Goal: Task Accomplishment & Management: Manage account settings

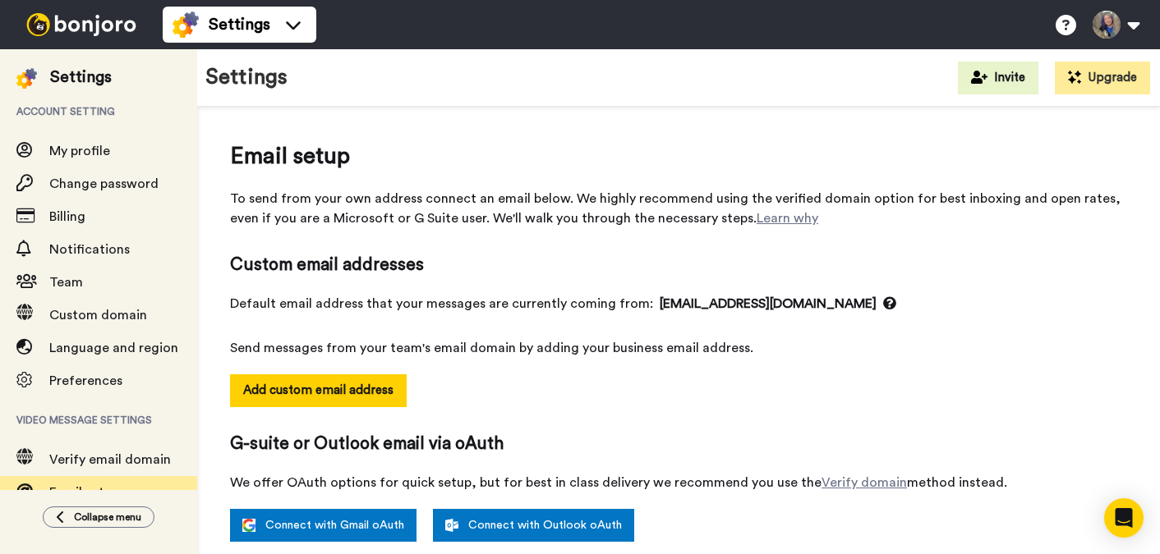
select select "38931"
select select "38320"
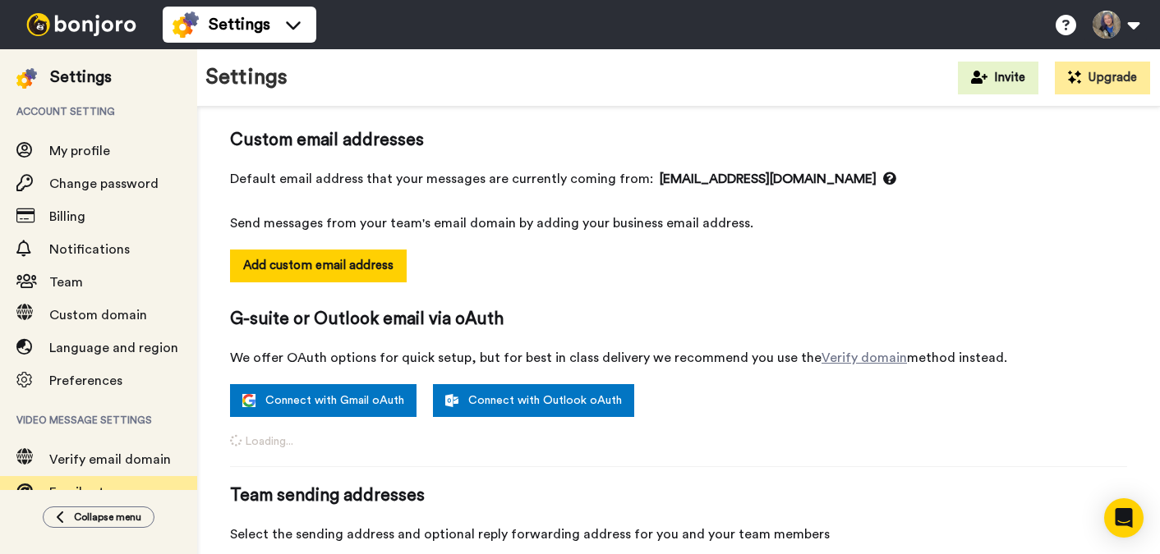
scroll to position [179, 0]
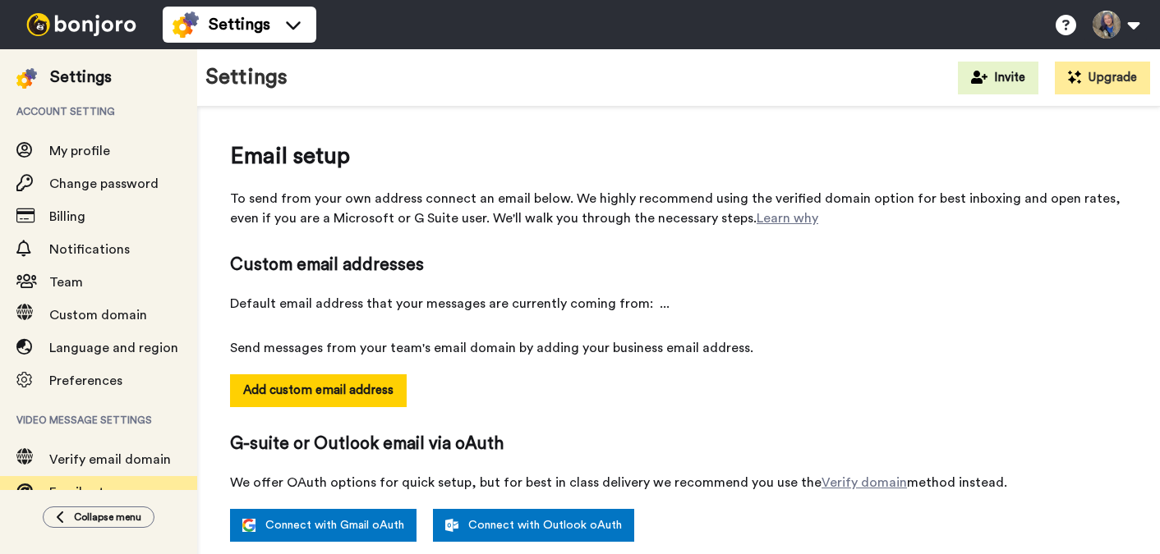
select select "38931"
select select "38320"
click at [108, 22] on img at bounding box center [81, 24] width 123 height 23
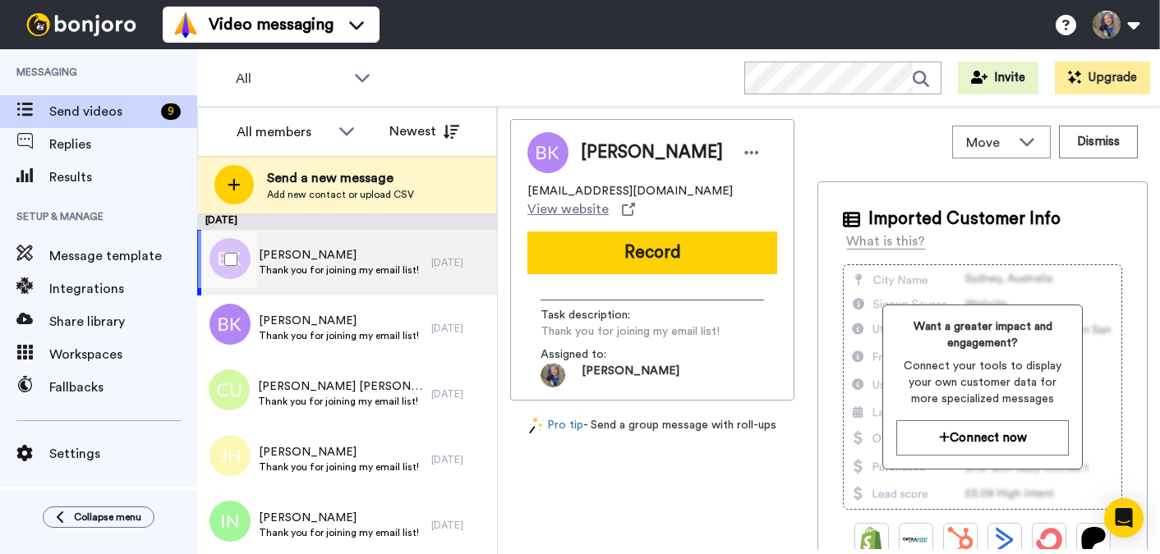
click at [343, 260] on span "[PERSON_NAME]" at bounding box center [339, 255] width 160 height 16
click at [314, 262] on span "[PERSON_NAME]" at bounding box center [339, 255] width 160 height 16
click at [1032, 142] on icon at bounding box center [1027, 141] width 20 height 16
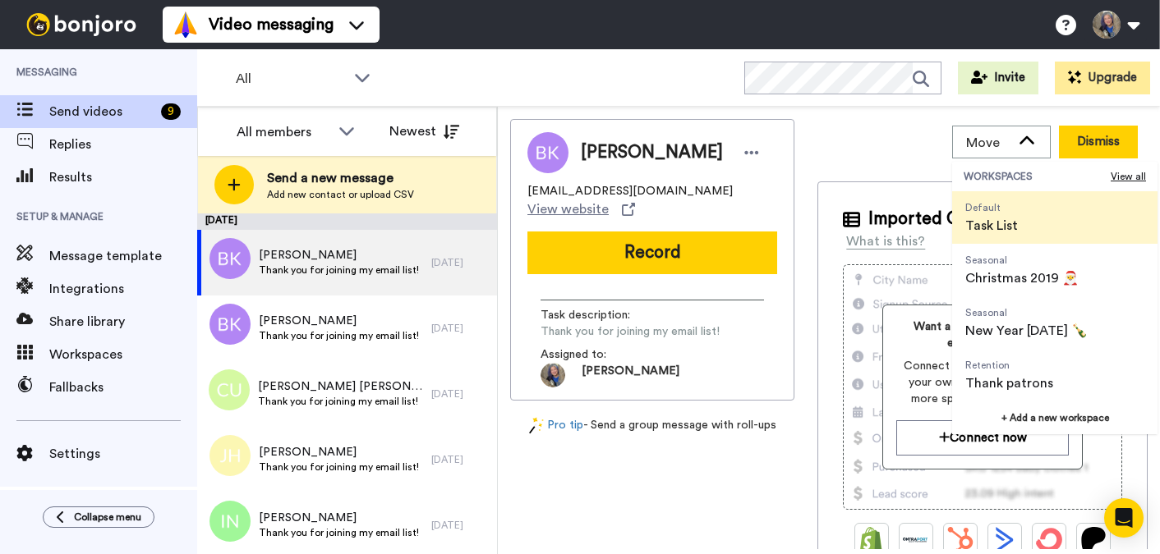
click at [1082, 140] on button "Dismiss" at bounding box center [1098, 142] width 79 height 33
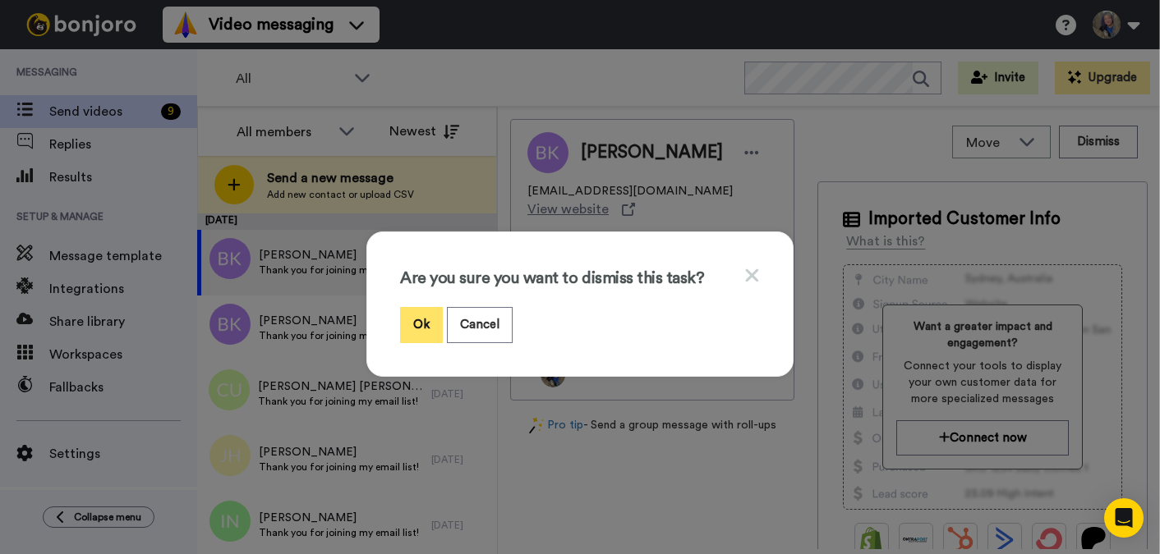
click at [416, 330] on button "Ok" at bounding box center [421, 324] width 43 height 35
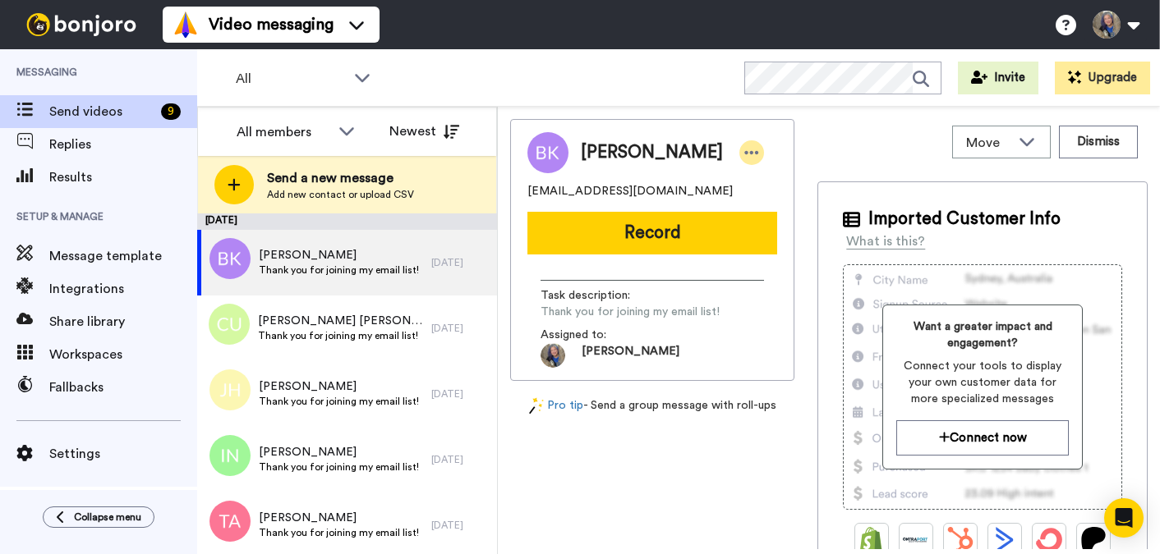
click at [744, 149] on icon at bounding box center [751, 153] width 15 height 16
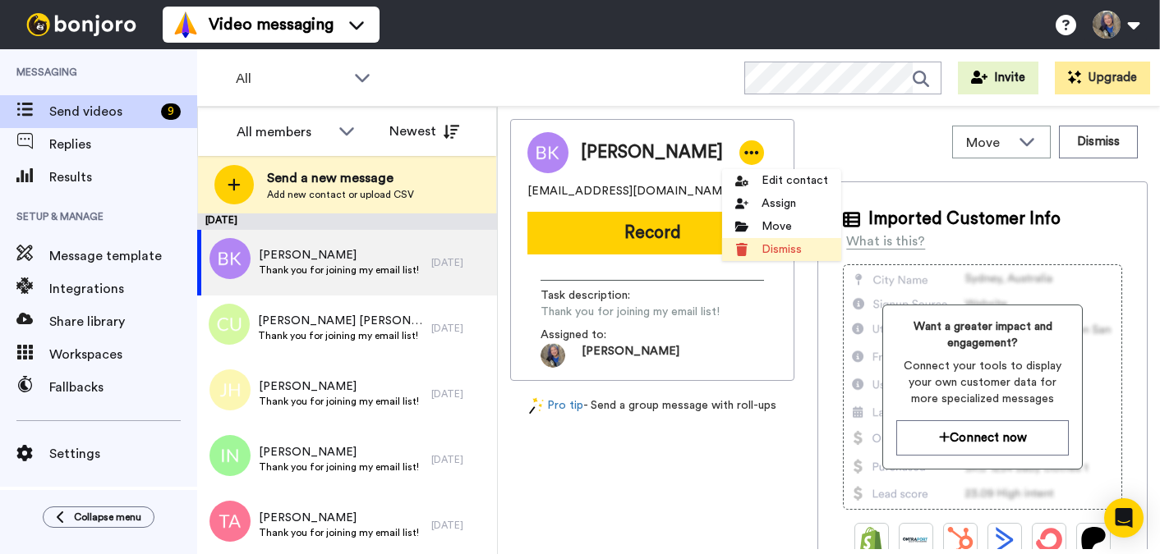
click at [766, 248] on li "Dismiss" at bounding box center [781, 249] width 119 height 23
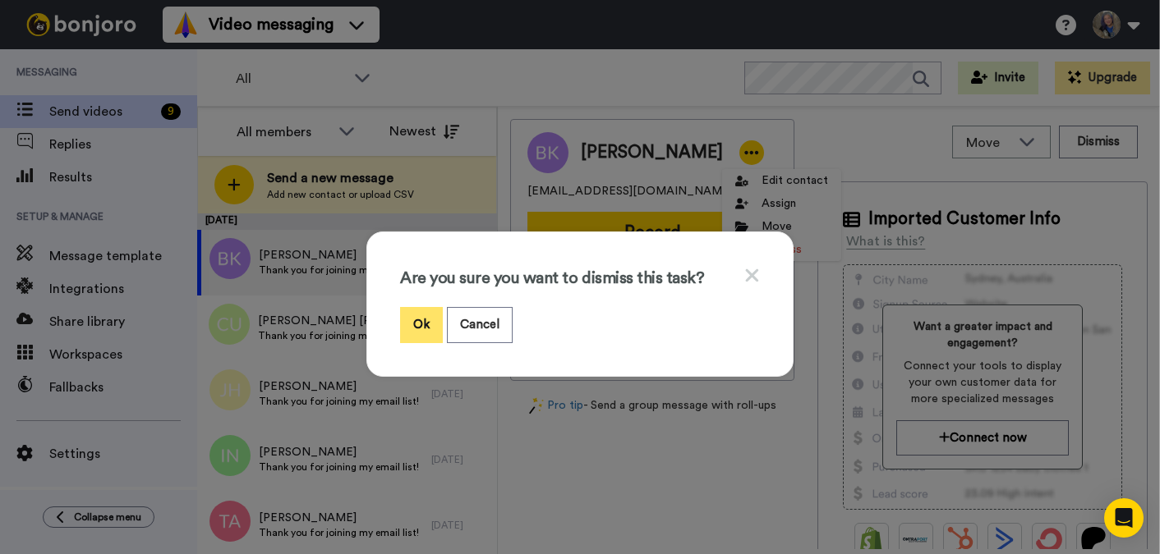
click at [415, 332] on button "Ok" at bounding box center [421, 324] width 43 height 35
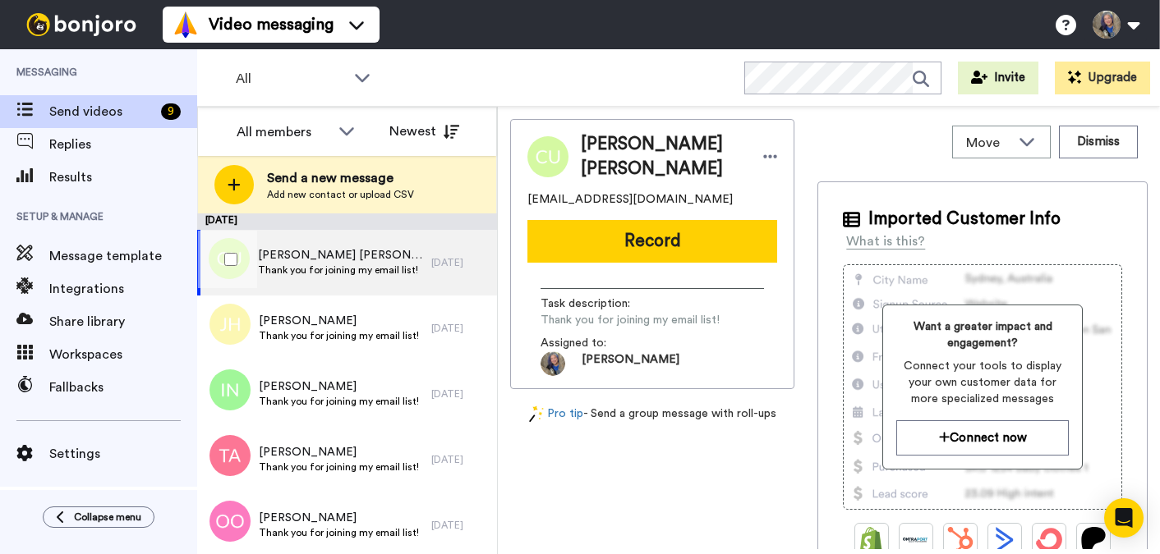
click at [444, 262] on div "5 yr. ago" at bounding box center [459, 262] width 57 height 13
click at [759, 168] on div "Chidinma Uzochukwu Uzochukwu" at bounding box center [679, 156] width 196 height 49
click at [768, 159] on icon at bounding box center [770, 156] width 14 height 3
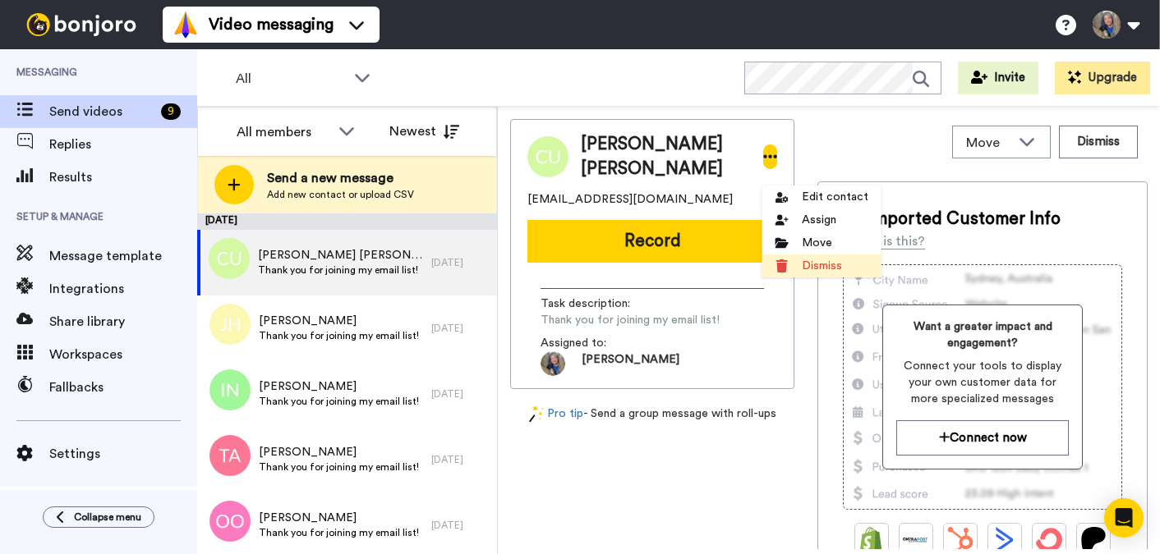
click at [795, 261] on li "Dismiss" at bounding box center [821, 266] width 119 height 23
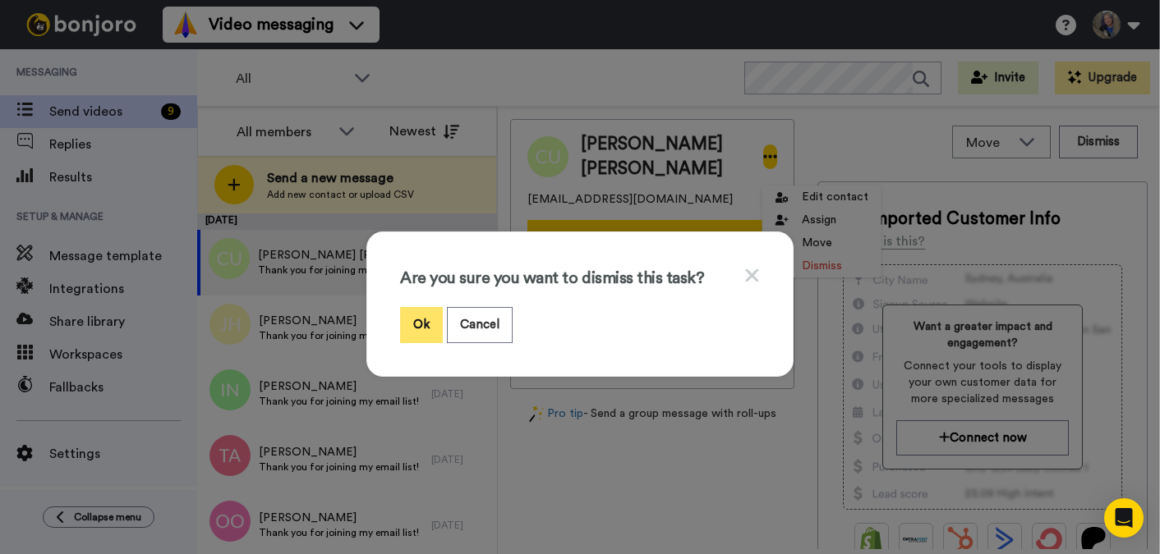
click at [430, 318] on button "Ok" at bounding box center [421, 324] width 43 height 35
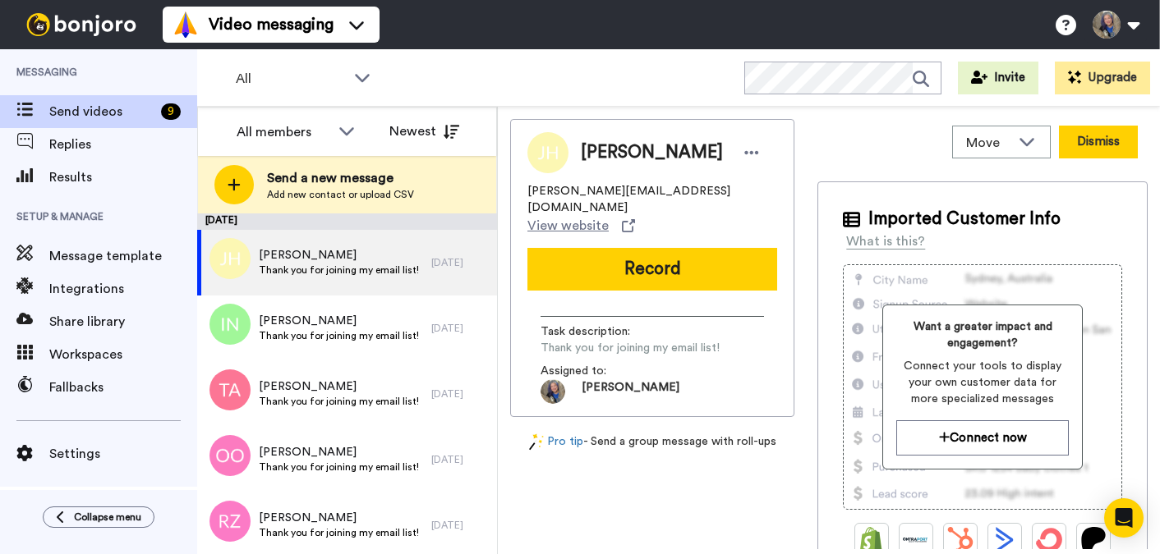
click at [1119, 140] on button "Dismiss" at bounding box center [1098, 142] width 79 height 33
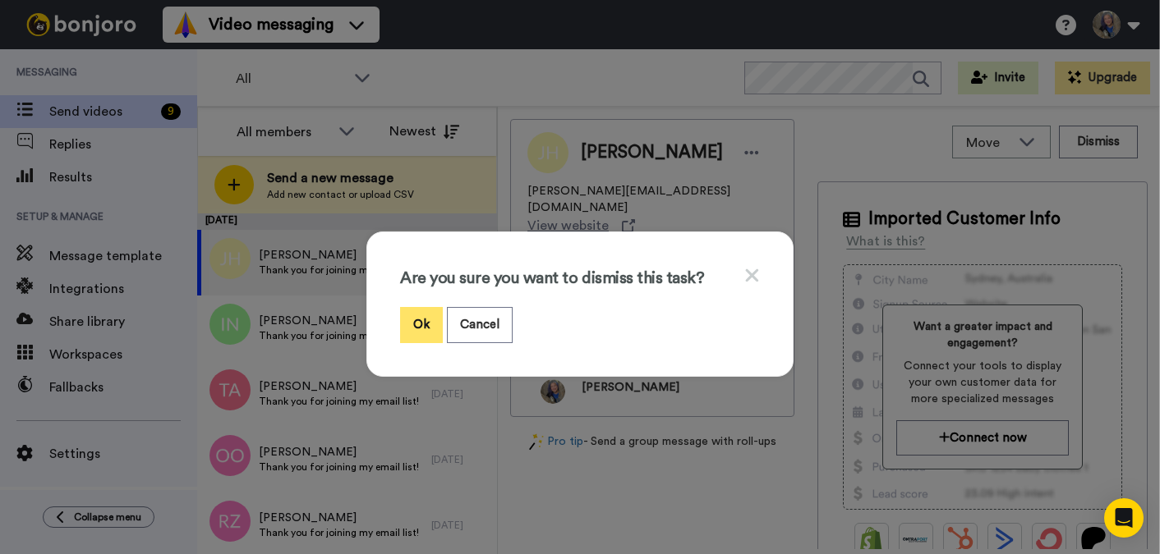
click at [427, 331] on button "Ok" at bounding box center [421, 324] width 43 height 35
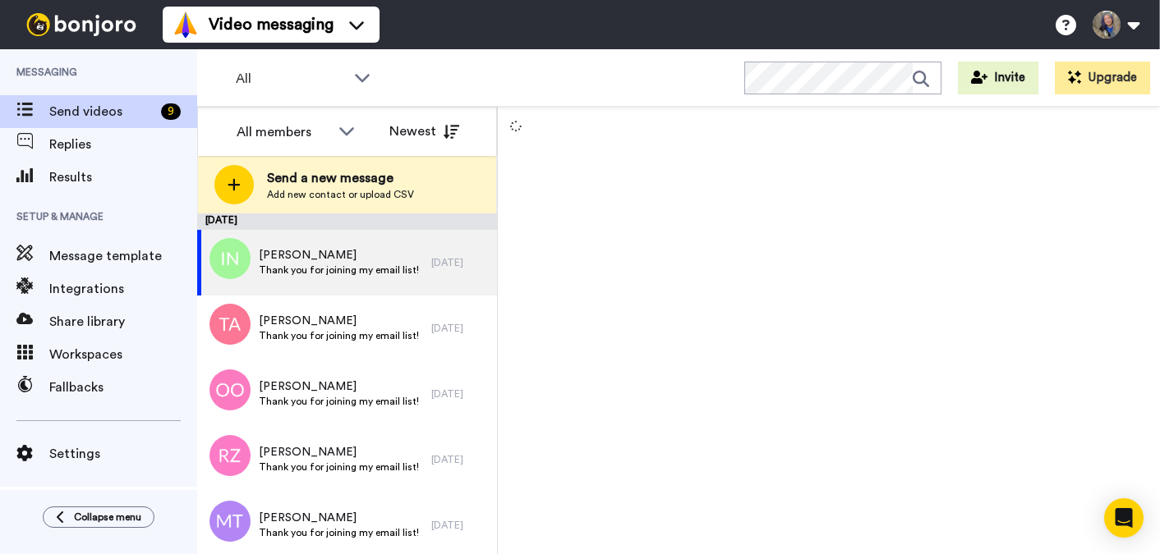
click at [1100, 140] on div at bounding box center [829, 331] width 662 height 448
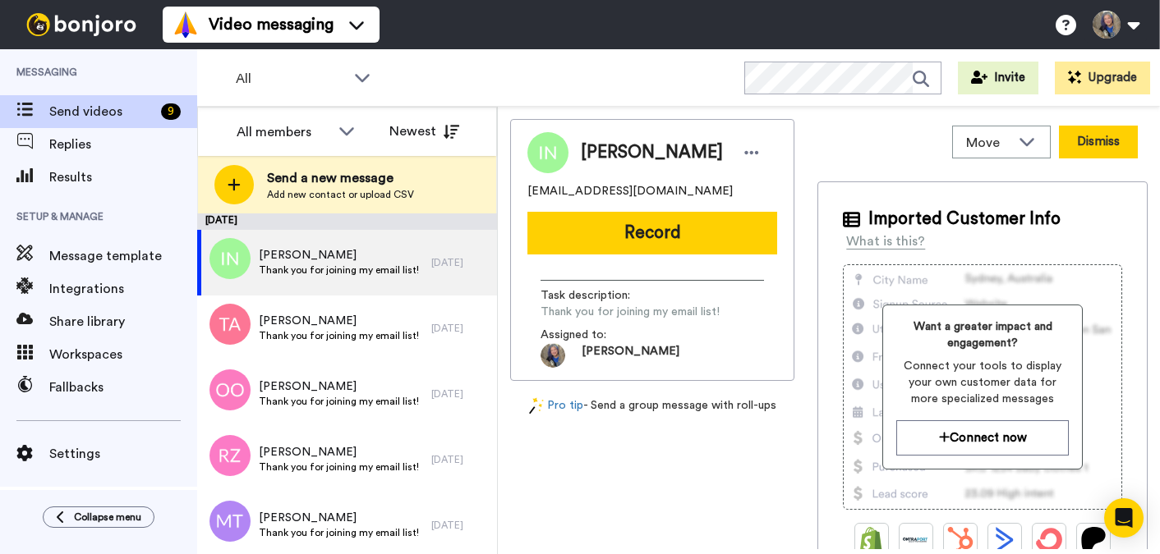
click at [1100, 142] on button "Dismiss" at bounding box center [1098, 142] width 79 height 33
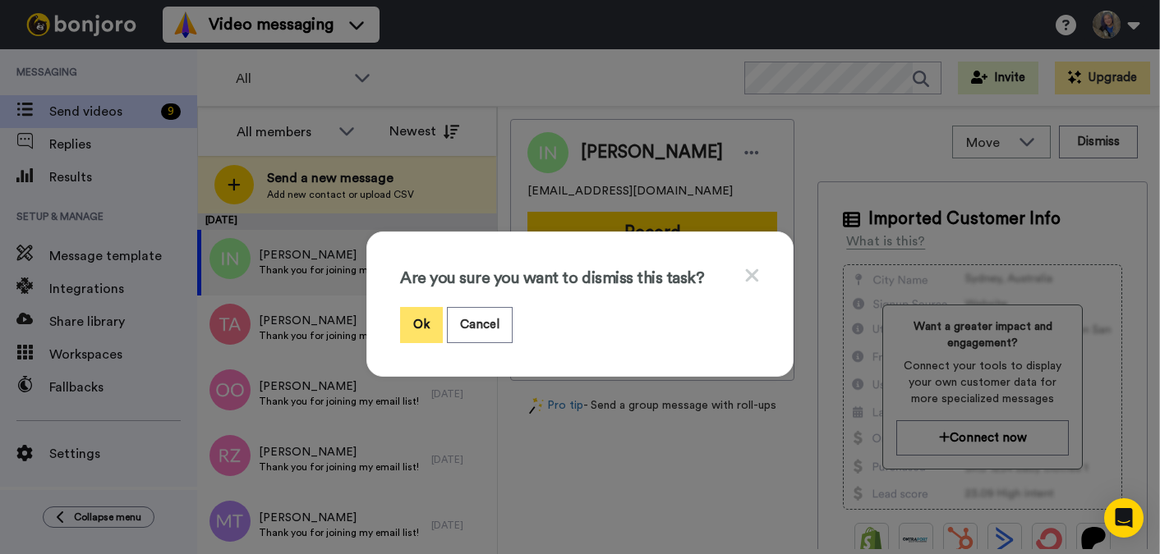
click at [424, 322] on button "Ok" at bounding box center [421, 324] width 43 height 35
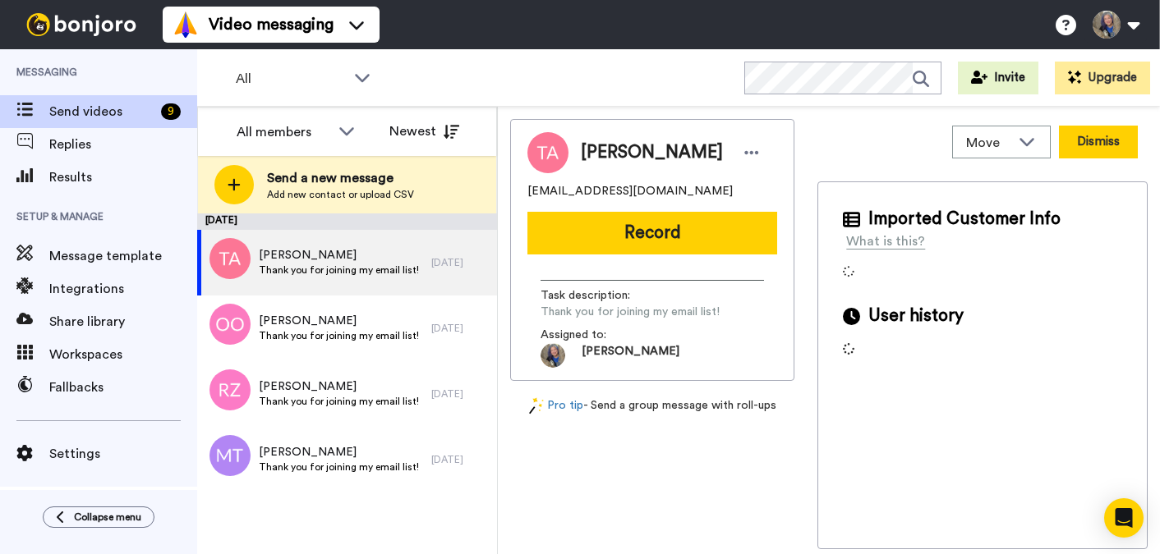
click at [1099, 146] on button "Dismiss" at bounding box center [1098, 142] width 79 height 33
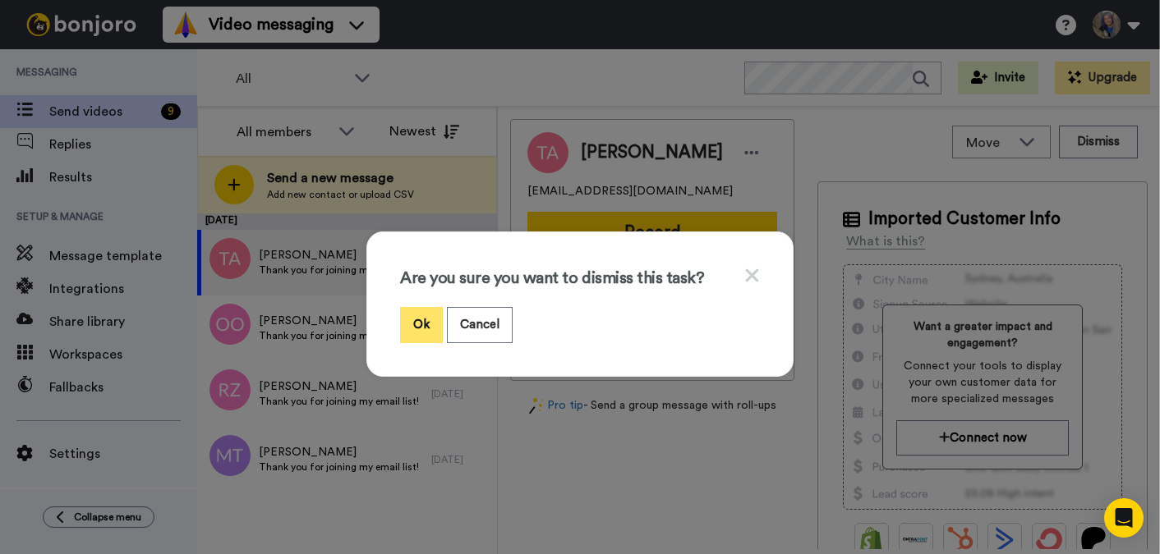
click at [414, 331] on button "Ok" at bounding box center [421, 324] width 43 height 35
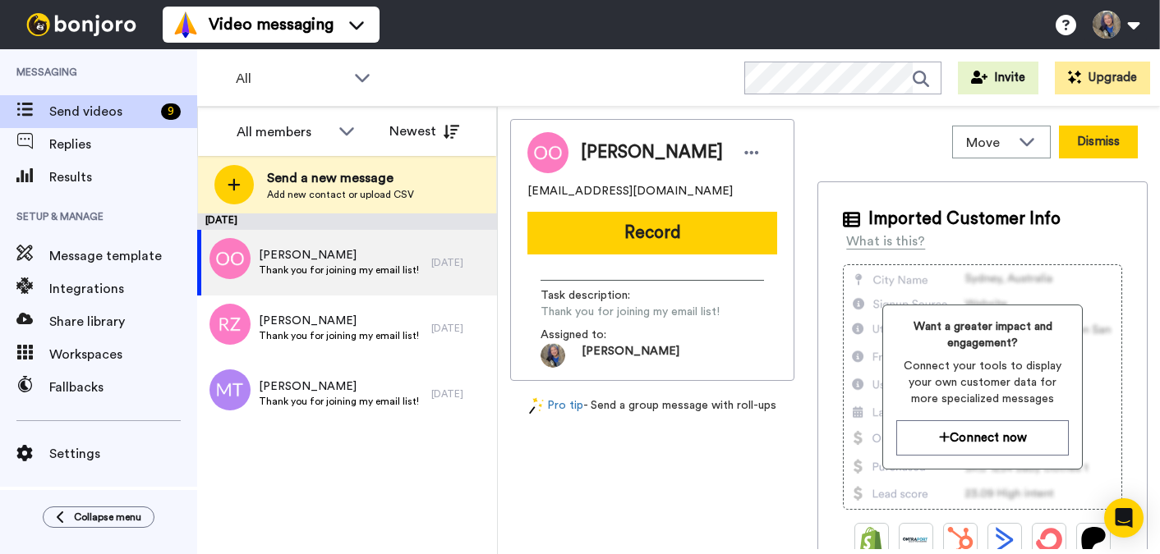
click at [1100, 145] on button "Dismiss" at bounding box center [1098, 142] width 79 height 33
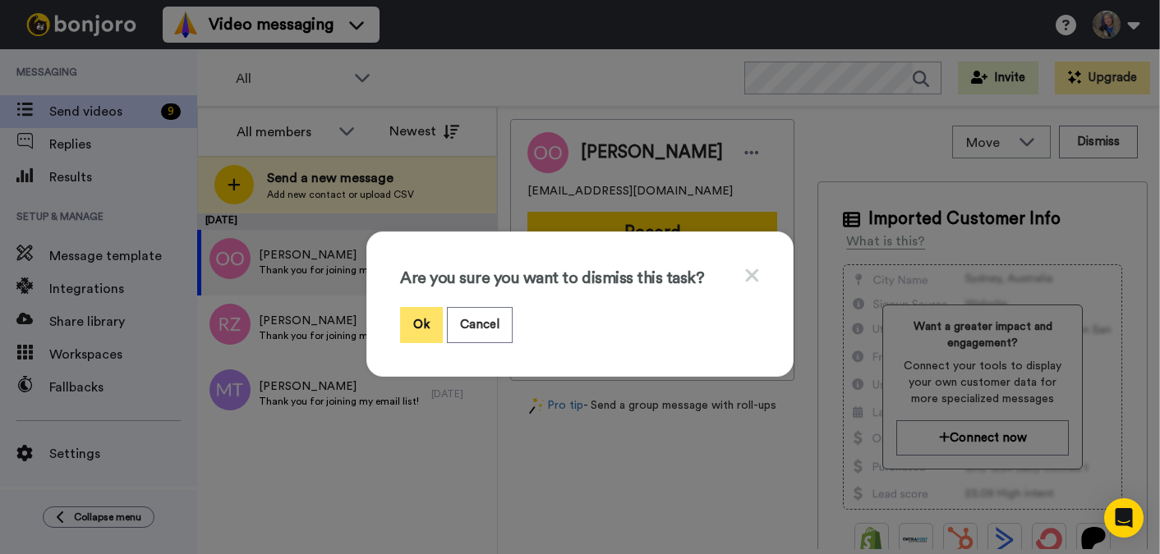
click at [419, 325] on button "Ok" at bounding box center [421, 324] width 43 height 35
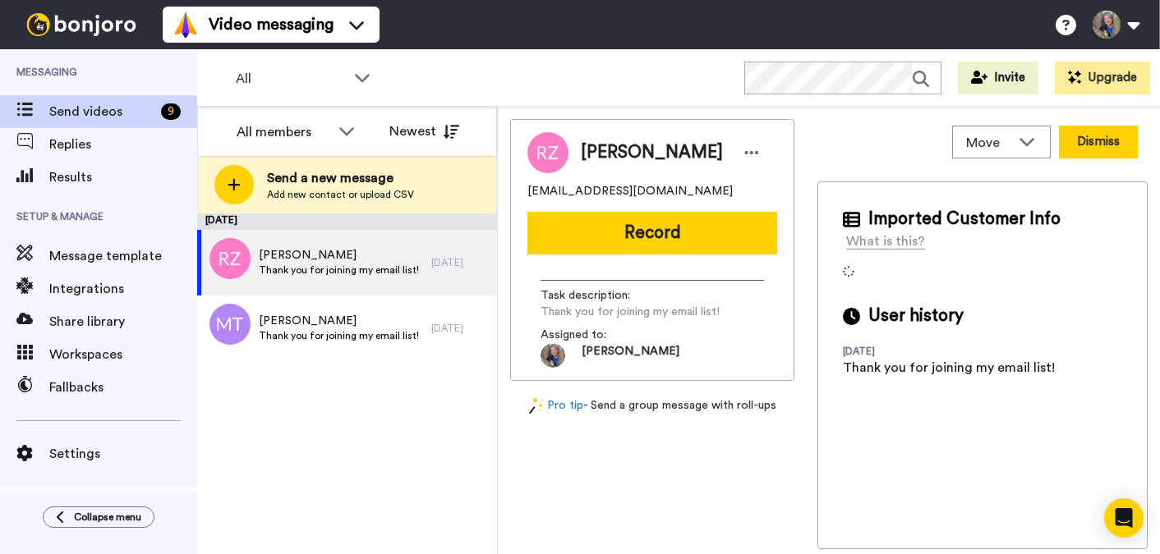
click at [1097, 148] on button "Dismiss" at bounding box center [1098, 142] width 79 height 33
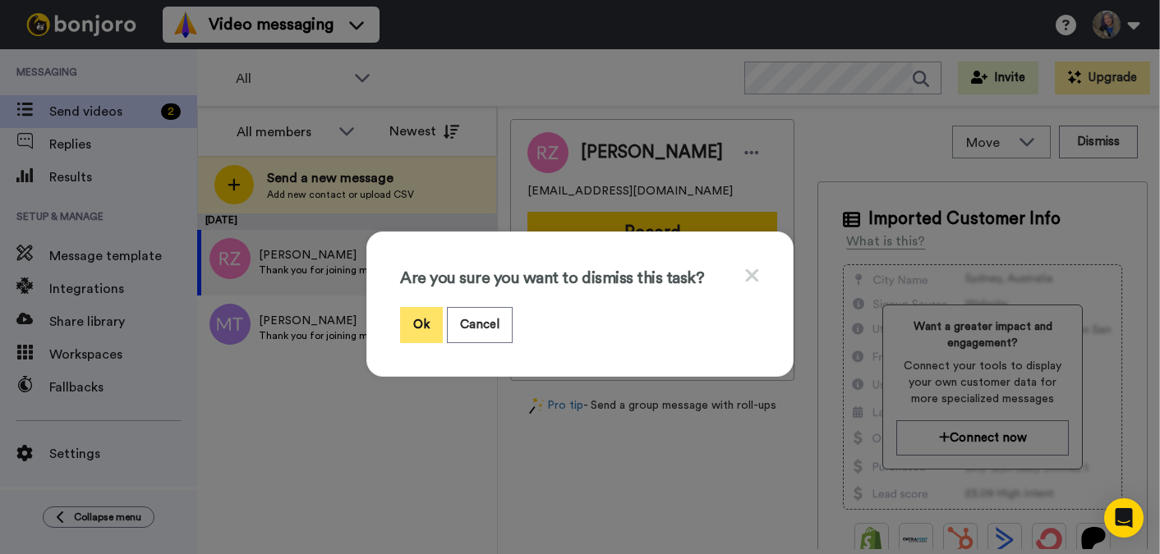
click at [413, 322] on button "Ok" at bounding box center [421, 324] width 43 height 35
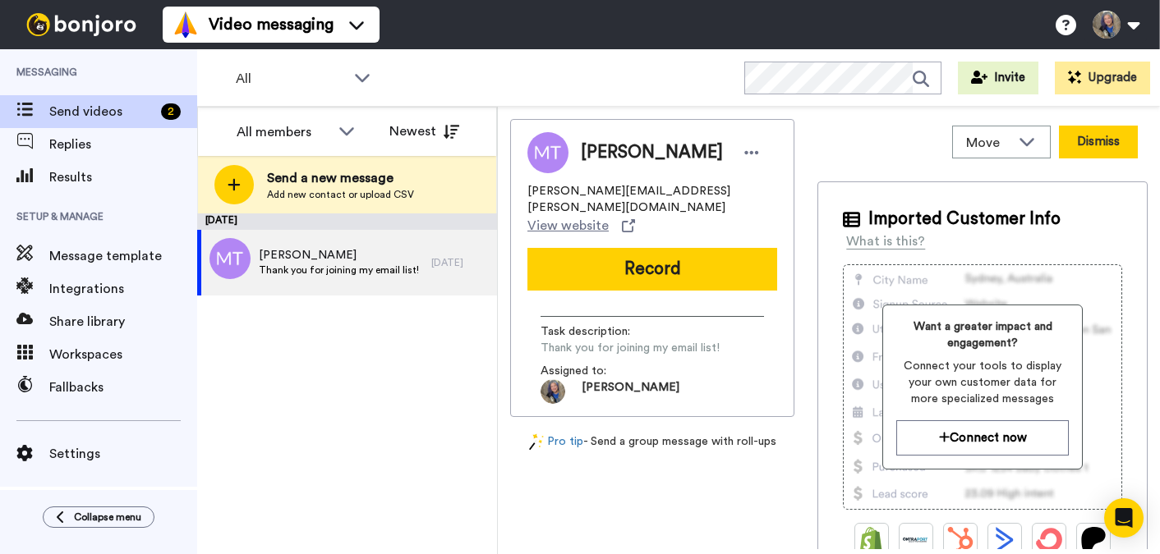
click at [1098, 140] on button "Dismiss" at bounding box center [1098, 142] width 79 height 33
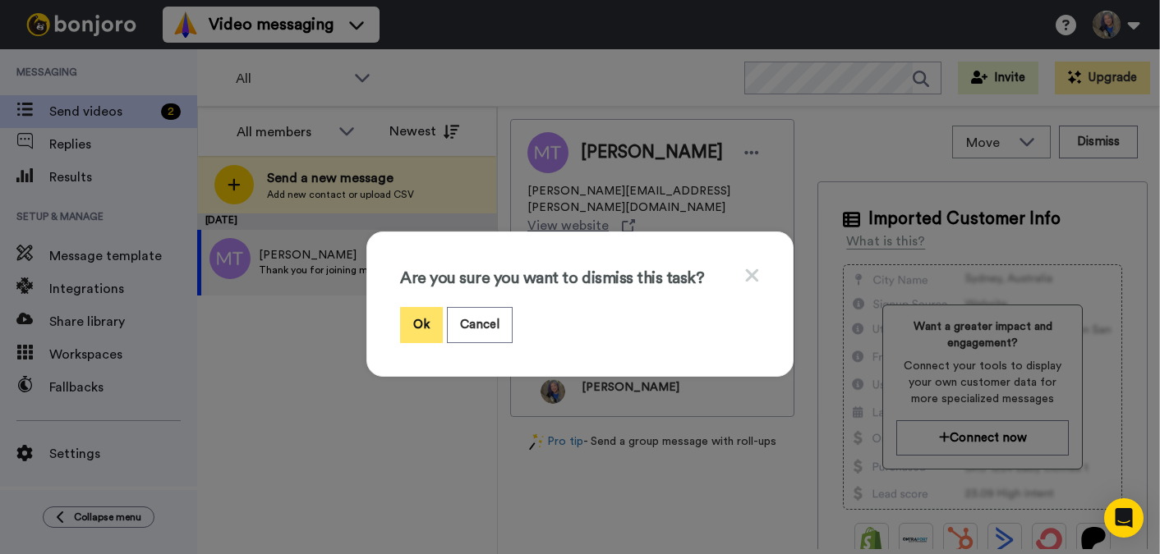
click at [416, 330] on button "Ok" at bounding box center [421, 324] width 43 height 35
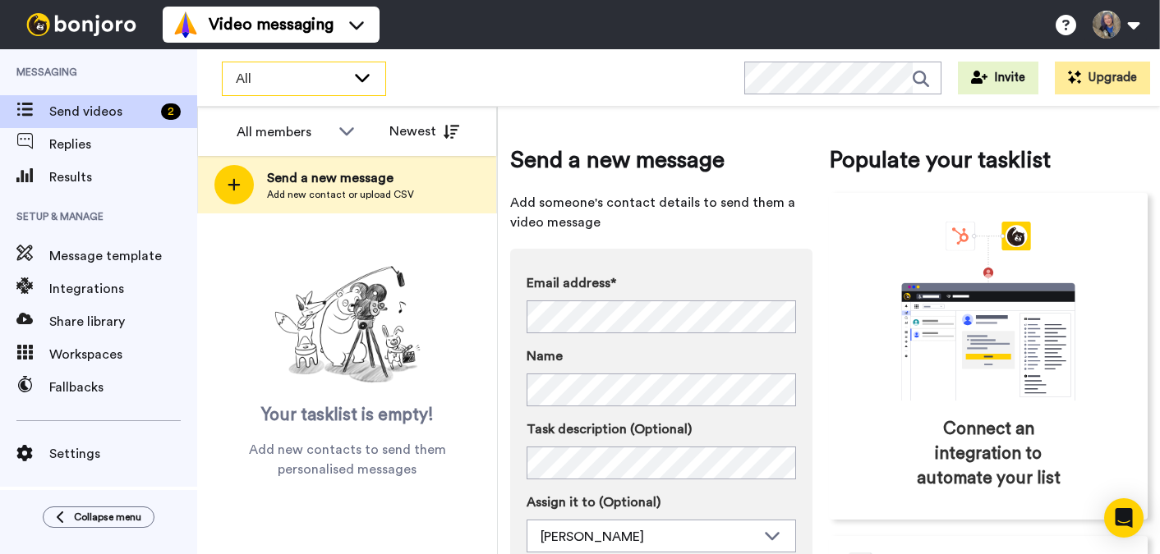
click at [370, 78] on icon at bounding box center [362, 77] width 20 height 16
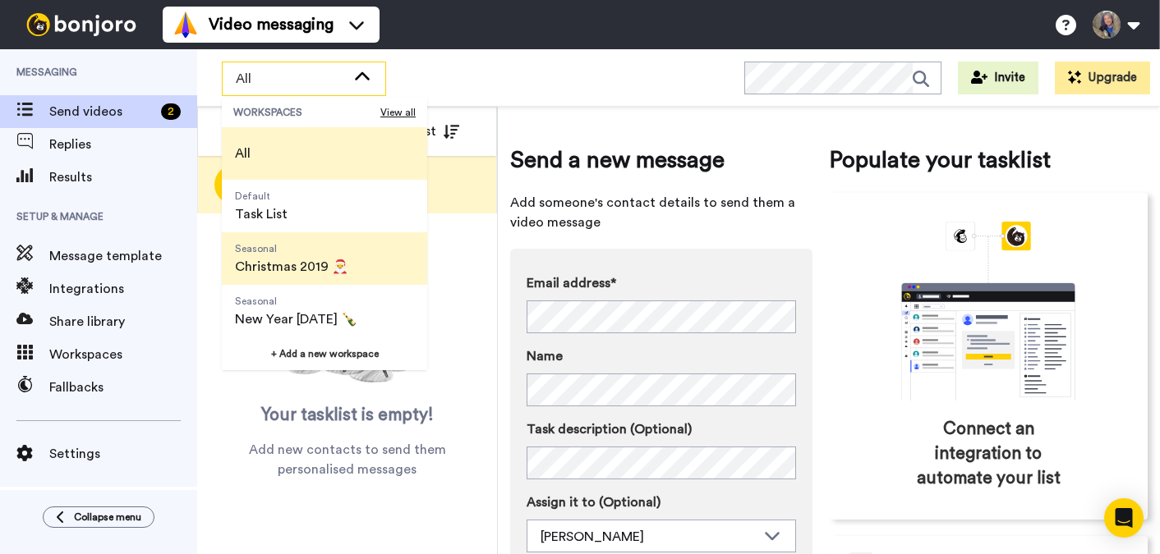
click at [338, 255] on span "Seasonal Christmas 2019 🎅" at bounding box center [292, 258] width 140 height 53
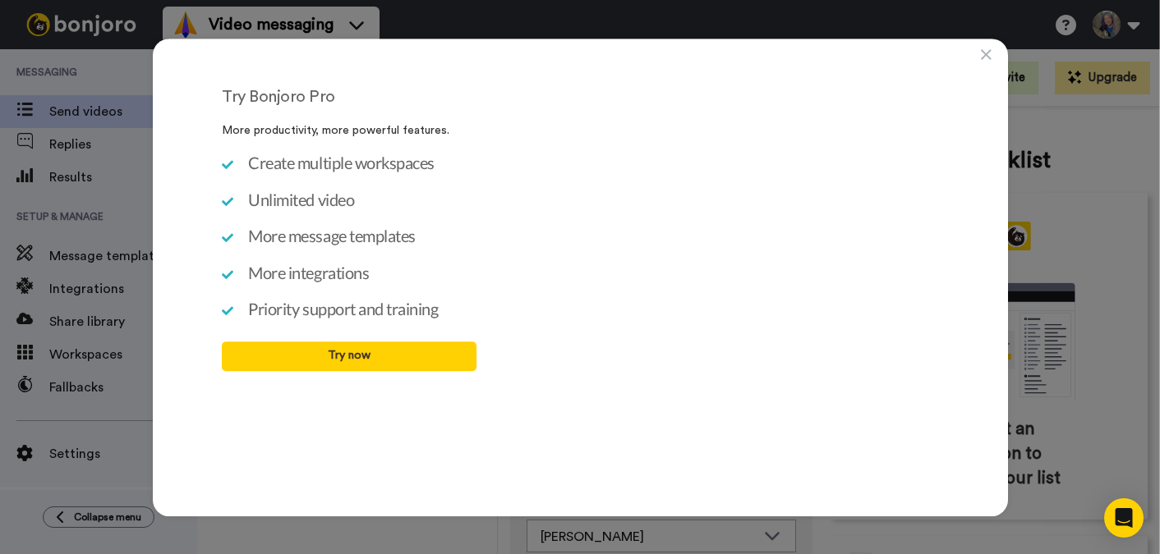
click at [986, 53] on icon at bounding box center [986, 55] width 11 height 16
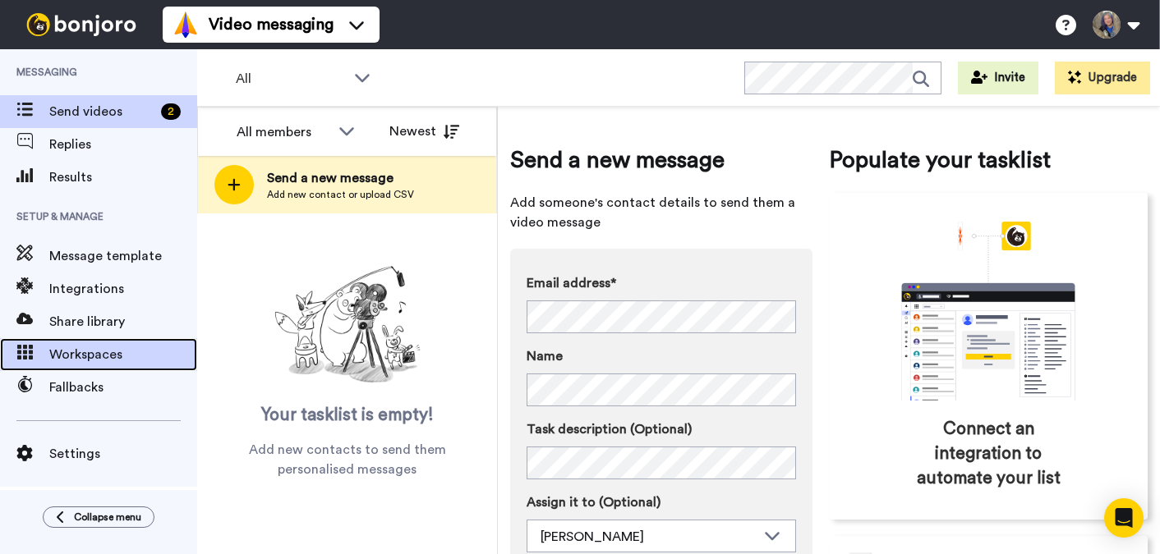
click at [126, 347] on span "Workspaces" at bounding box center [123, 355] width 148 height 20
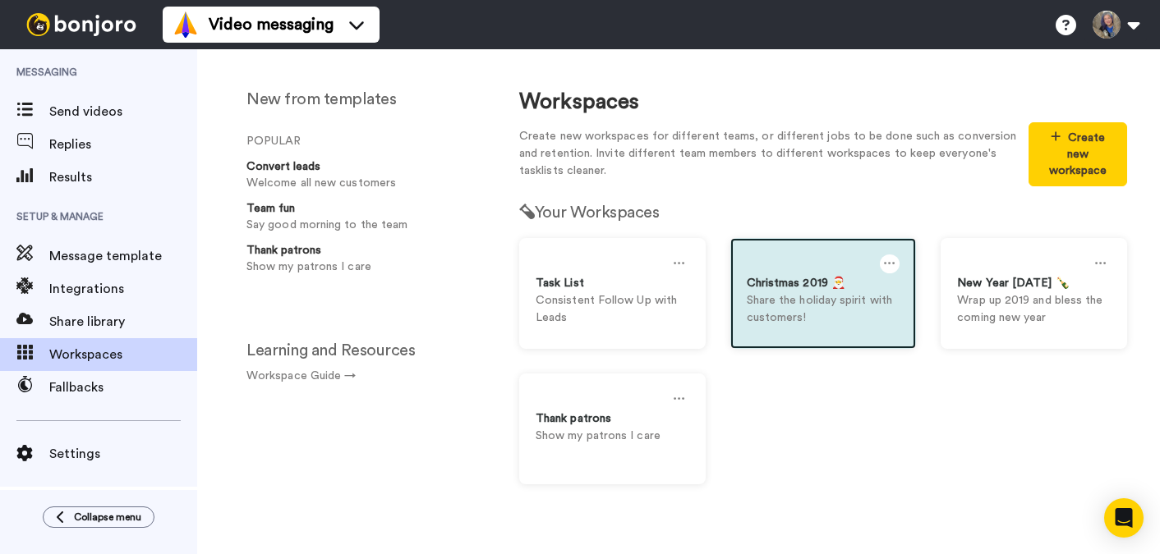
click at [892, 255] on icon at bounding box center [889, 264] width 11 height 18
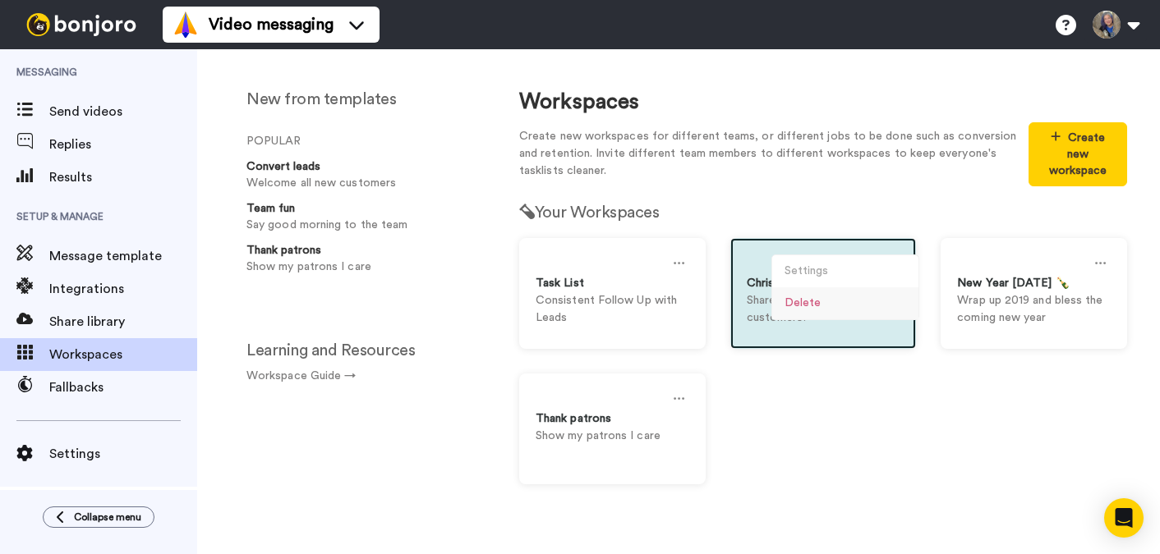
click at [834, 292] on div "Delete" at bounding box center [845, 303] width 146 height 32
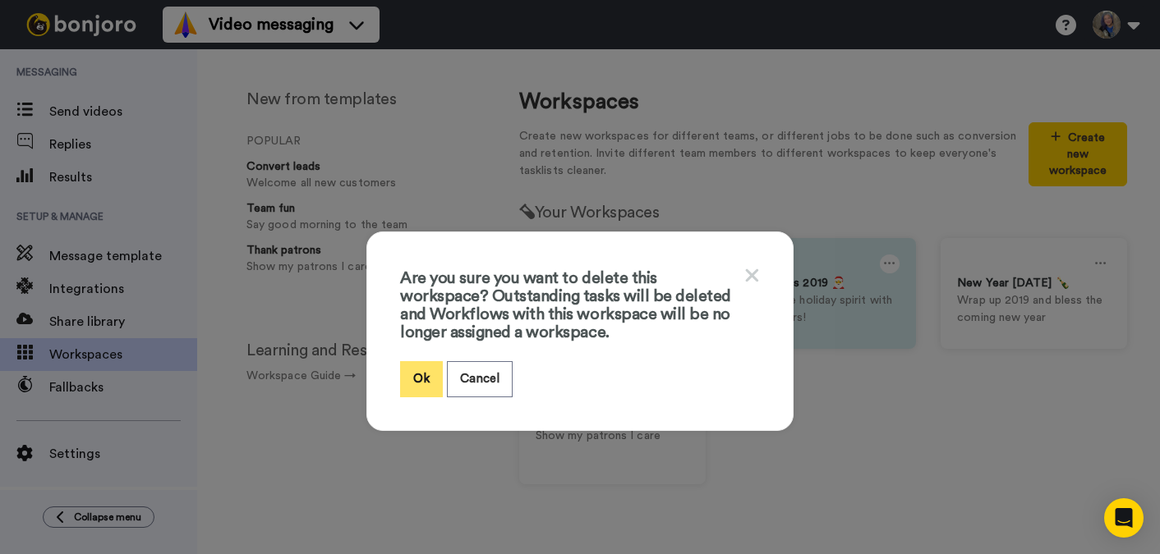
click at [416, 382] on button "Ok" at bounding box center [421, 378] width 43 height 35
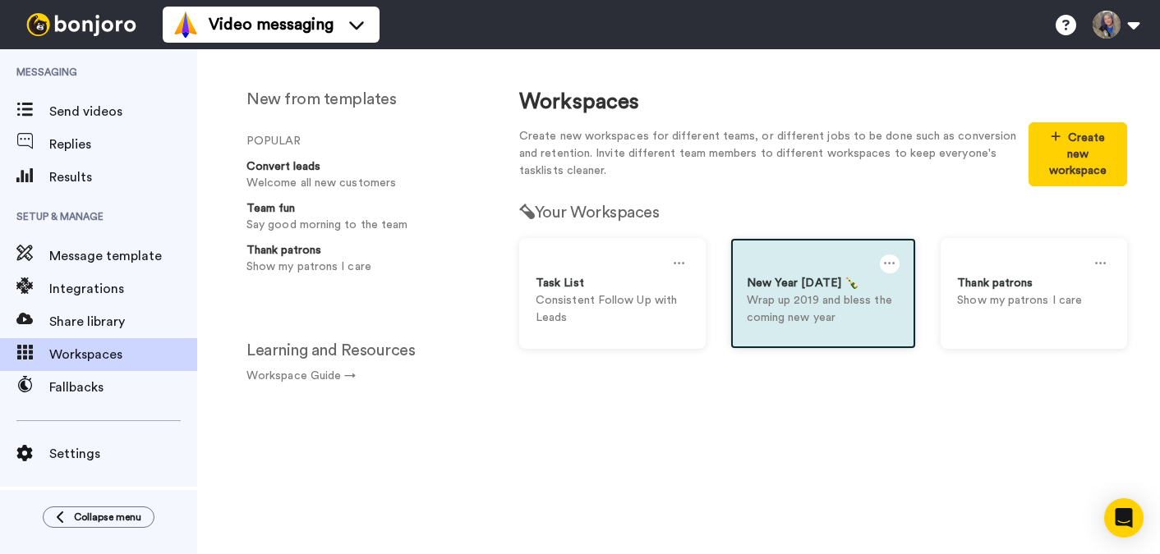
click at [891, 255] on icon at bounding box center [889, 264] width 11 height 18
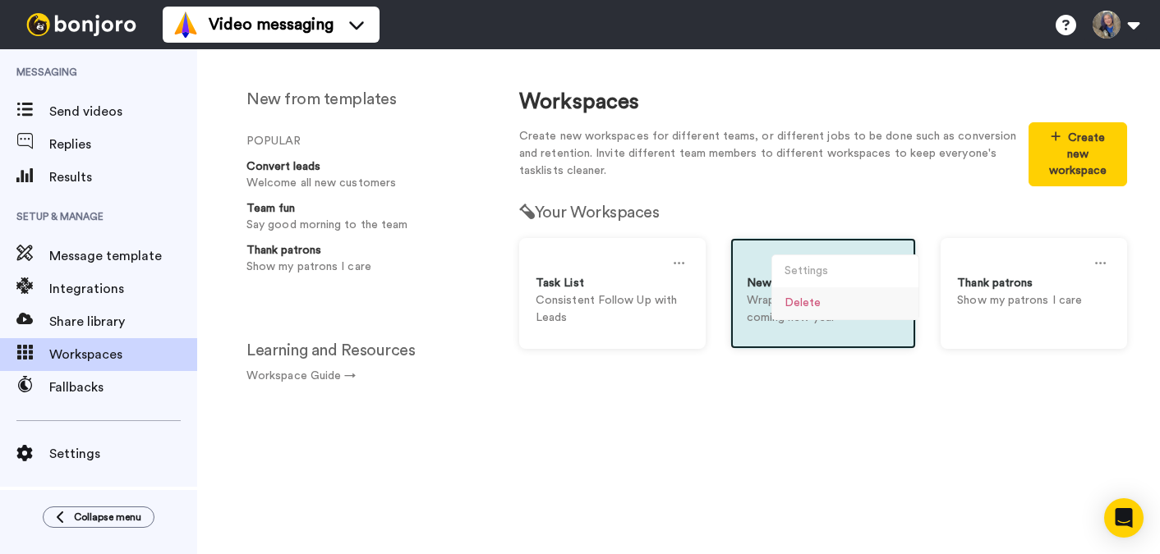
click at [818, 291] on div "Delete" at bounding box center [845, 303] width 146 height 32
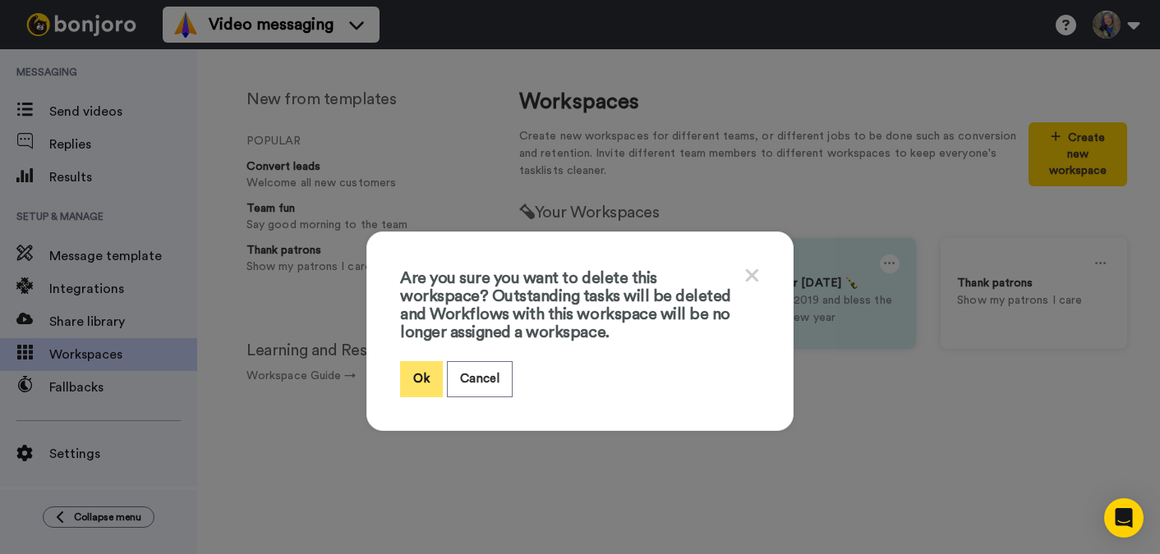
click at [416, 389] on button "Ok" at bounding box center [421, 378] width 43 height 35
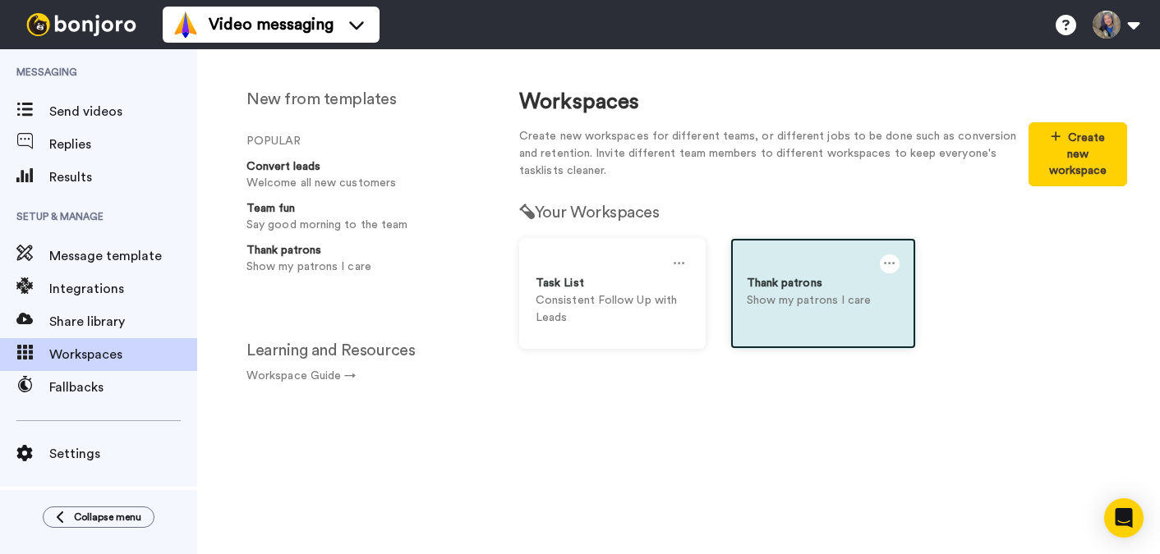
click at [795, 292] on p "Show my patrons I care" at bounding box center [824, 300] width 154 height 17
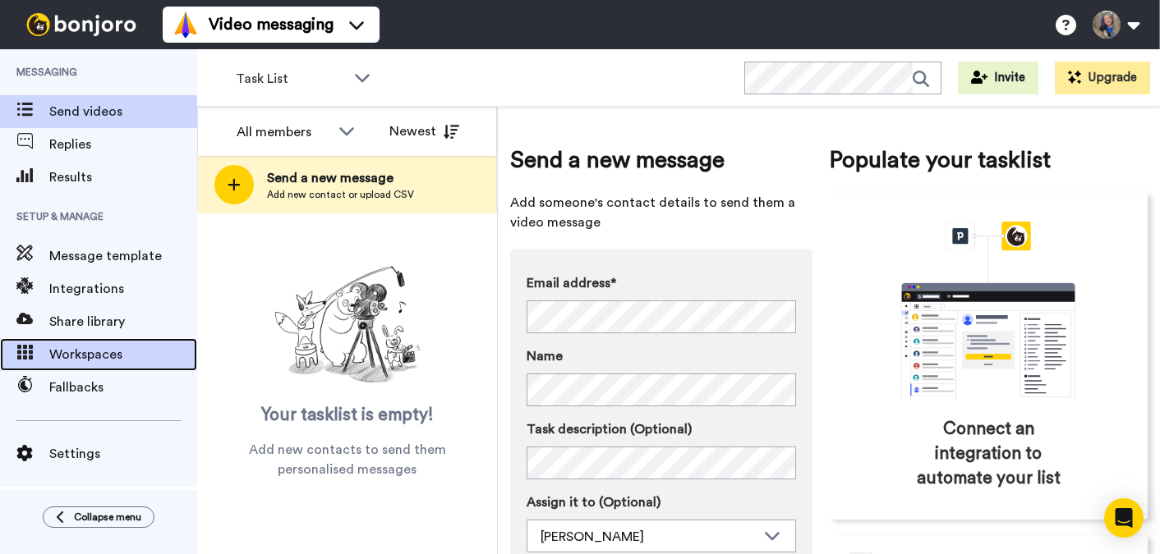
click at [99, 348] on span "Workspaces" at bounding box center [123, 355] width 148 height 20
